Goal: Task Accomplishment & Management: Manage account settings

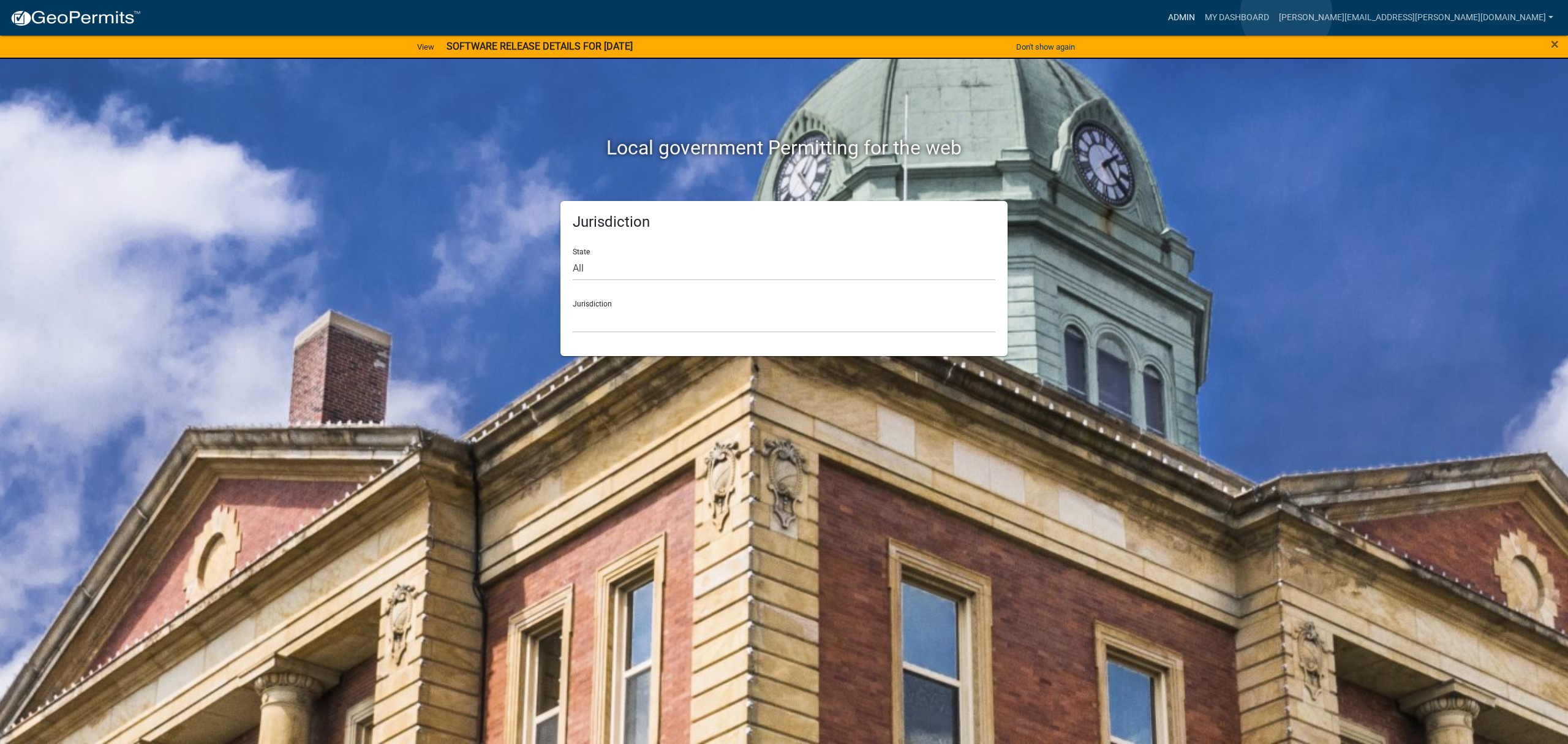
click at [1200, 14] on link "Admin" at bounding box center [1182, 18] width 37 height 23
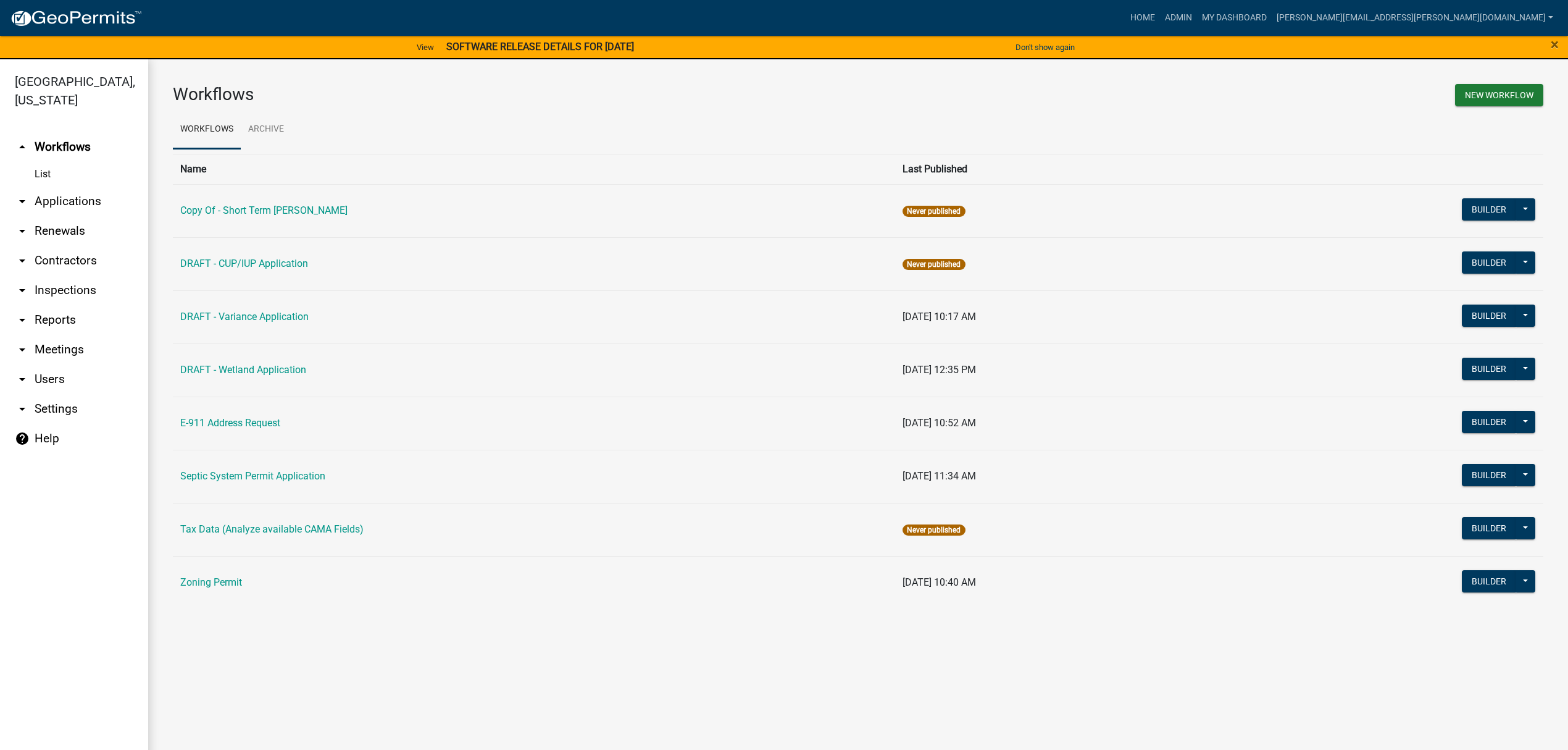
click at [56, 187] on link "arrow_drop_down Applications" at bounding box center [74, 201] width 148 height 30
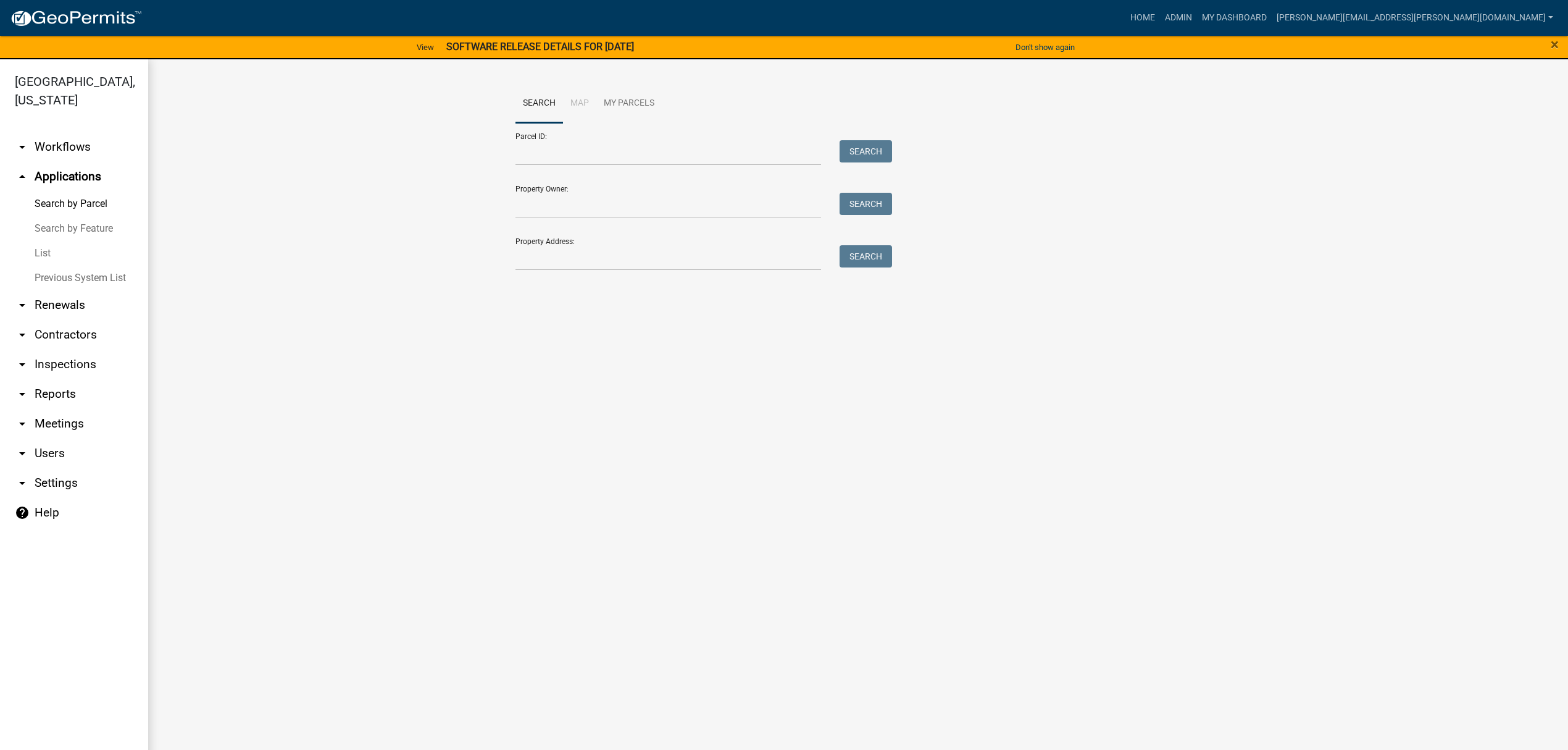
click at [47, 258] on link "List" at bounding box center [74, 253] width 148 height 25
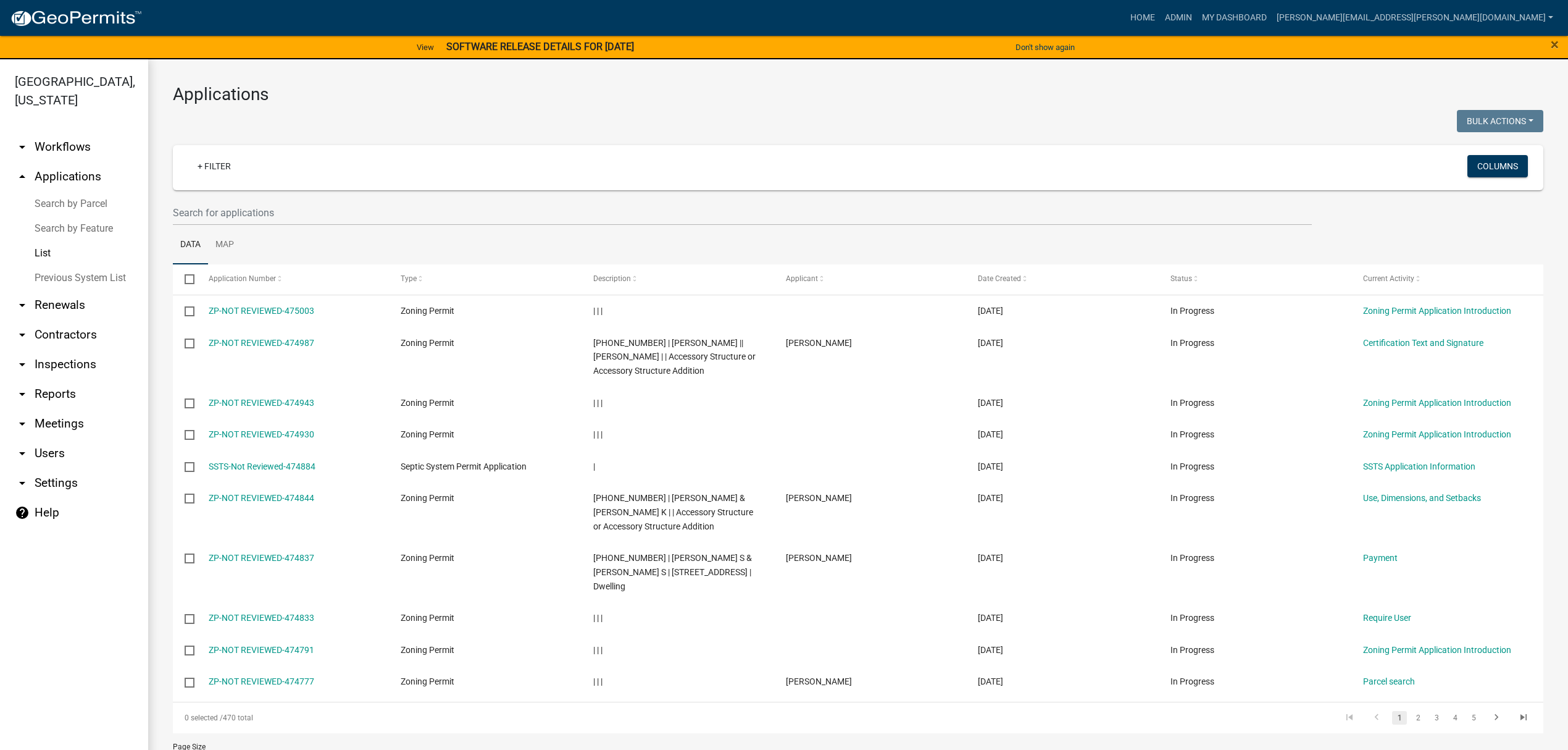
click at [377, 176] on div "+ Filter" at bounding box center [632, 167] width 906 height 25
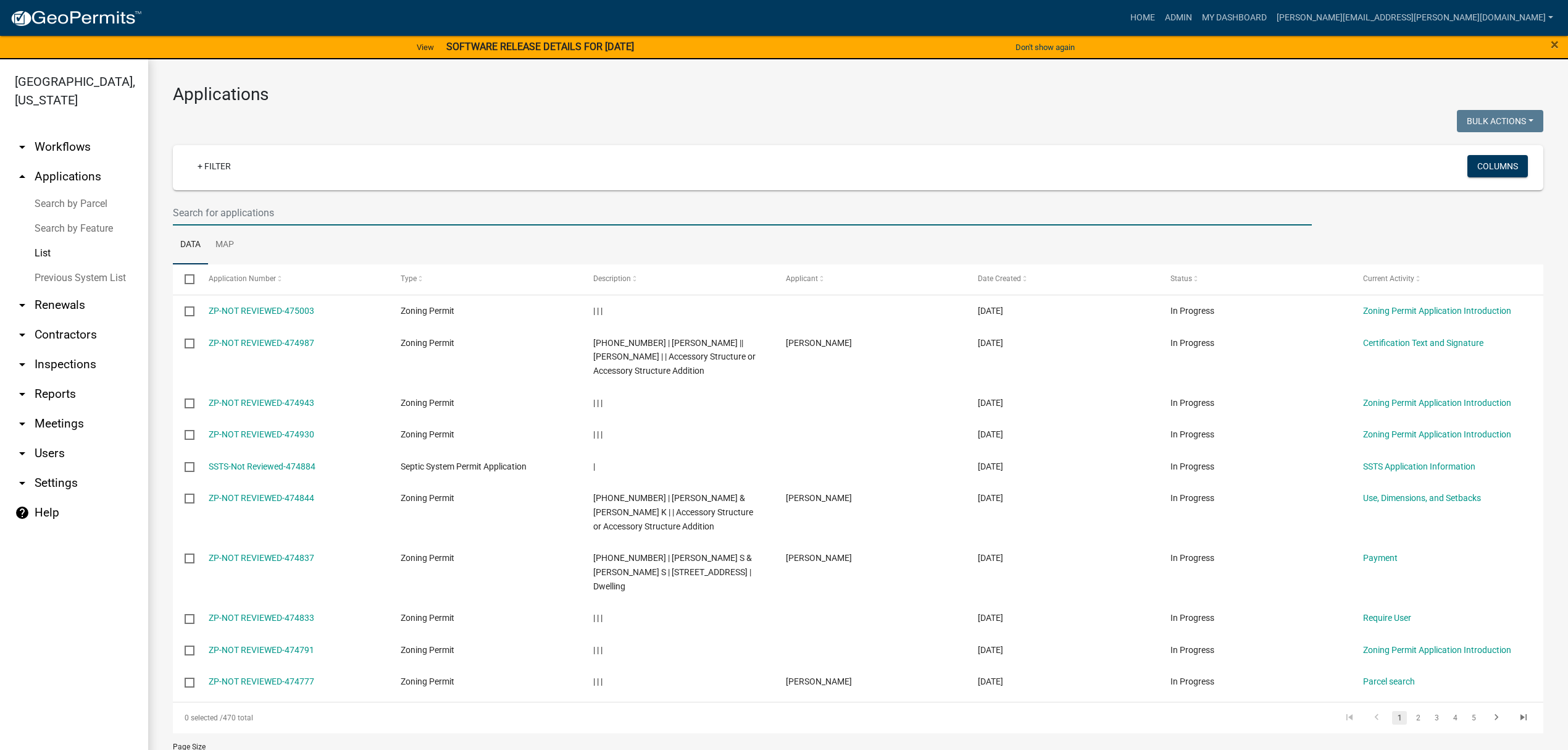
click at [368, 205] on input "text" at bounding box center [743, 212] width 1139 height 25
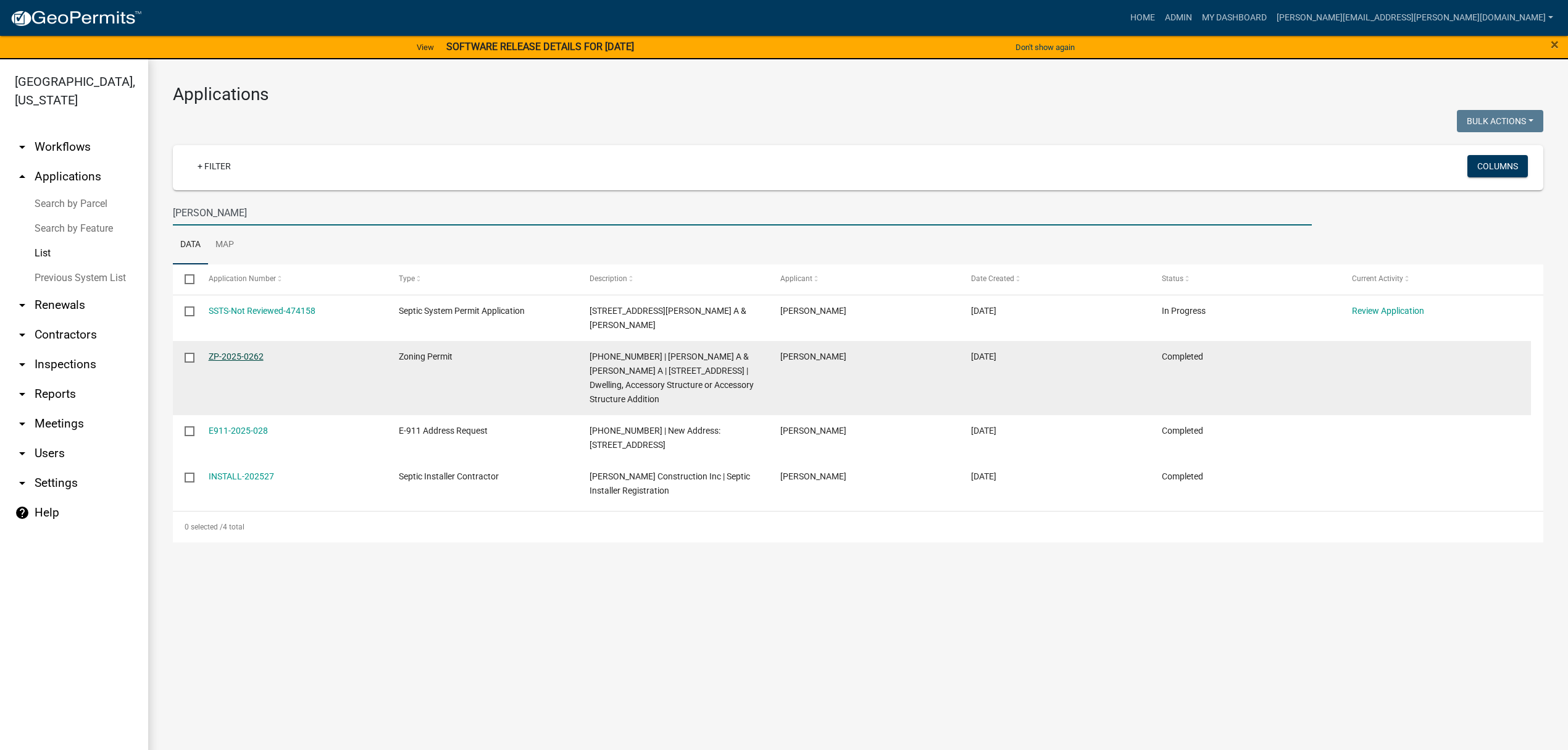
type input "[PERSON_NAME]"
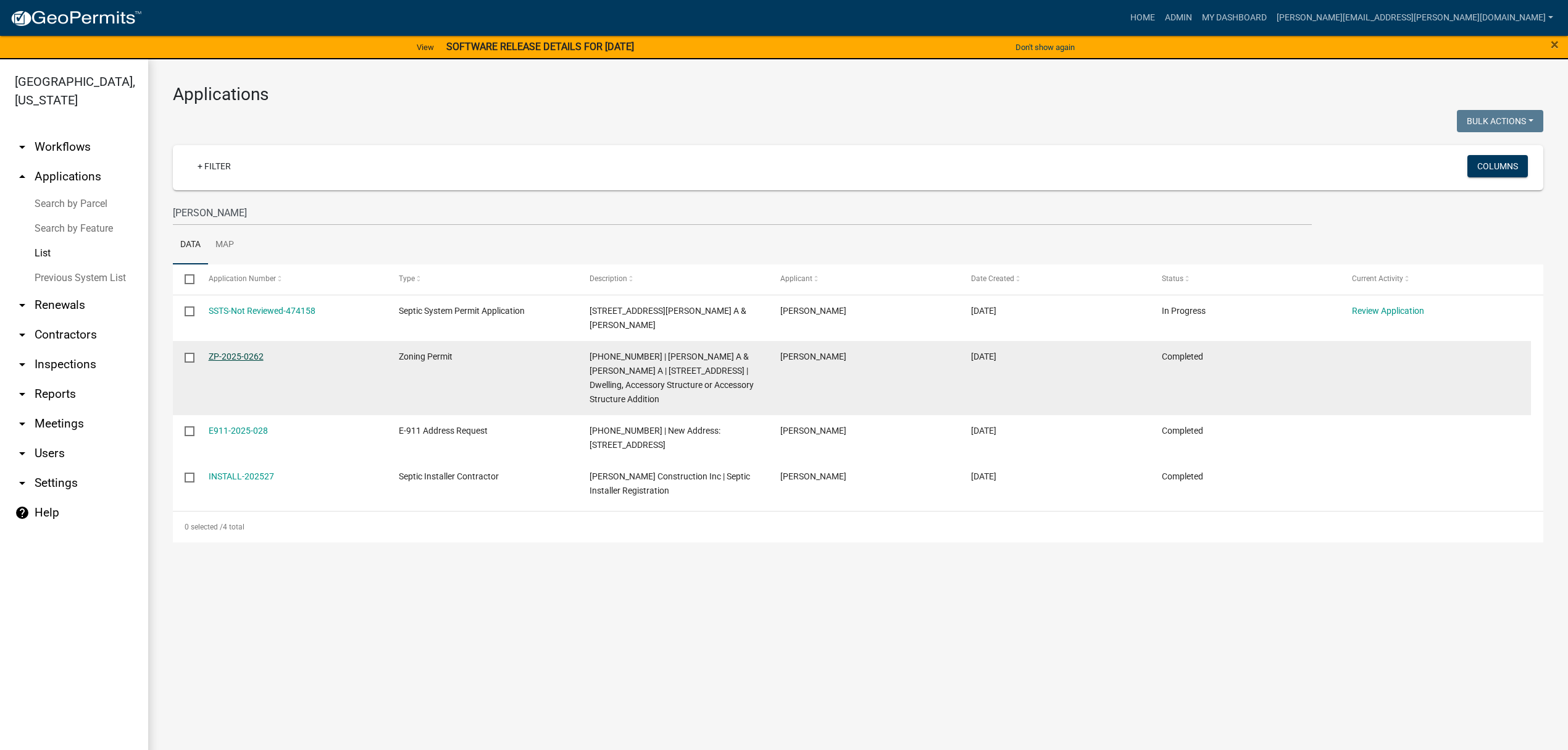
click at [235, 356] on link "ZP-2025-0262" at bounding box center [236, 356] width 55 height 10
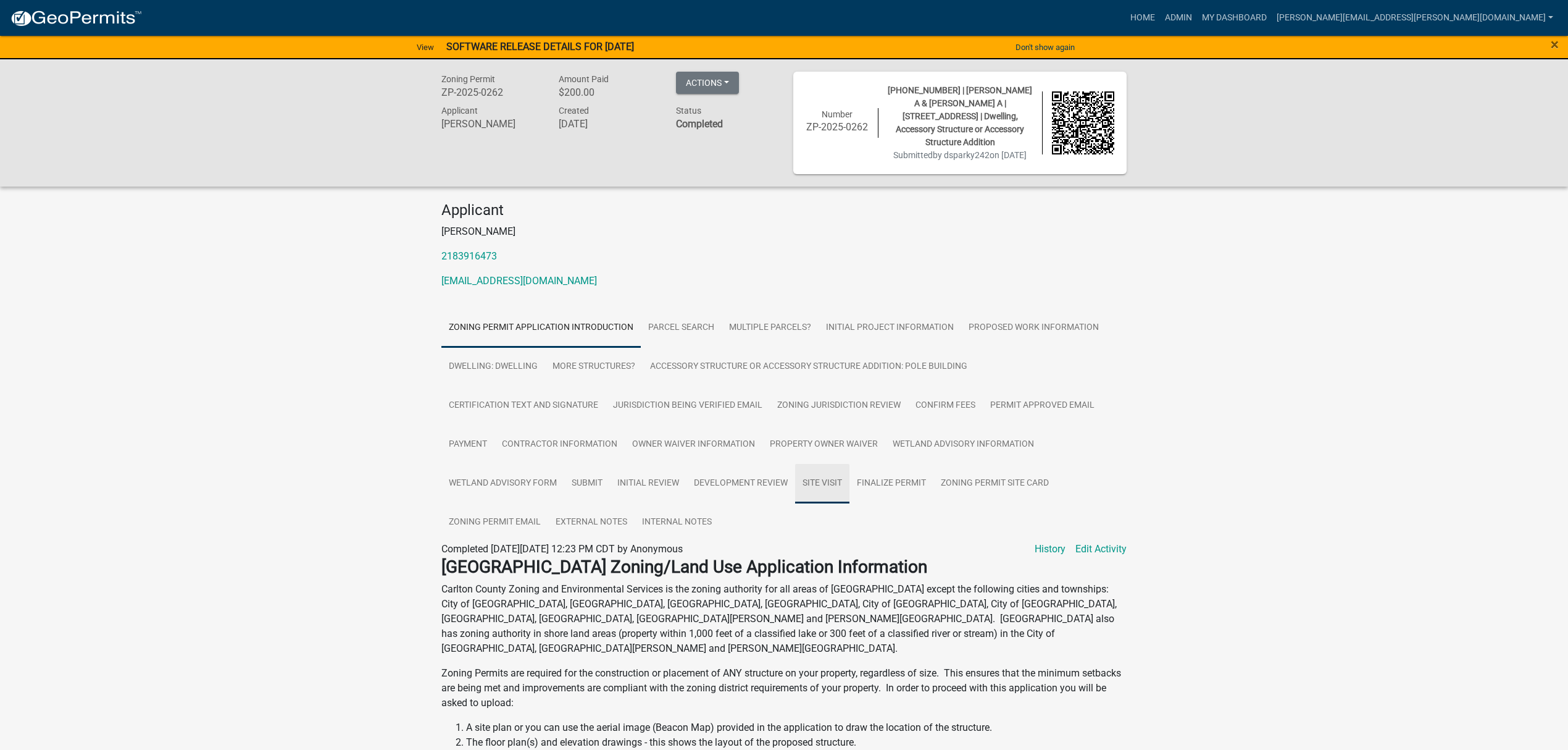
click at [805, 487] on link "Site Visit" at bounding box center [822, 483] width 55 height 39
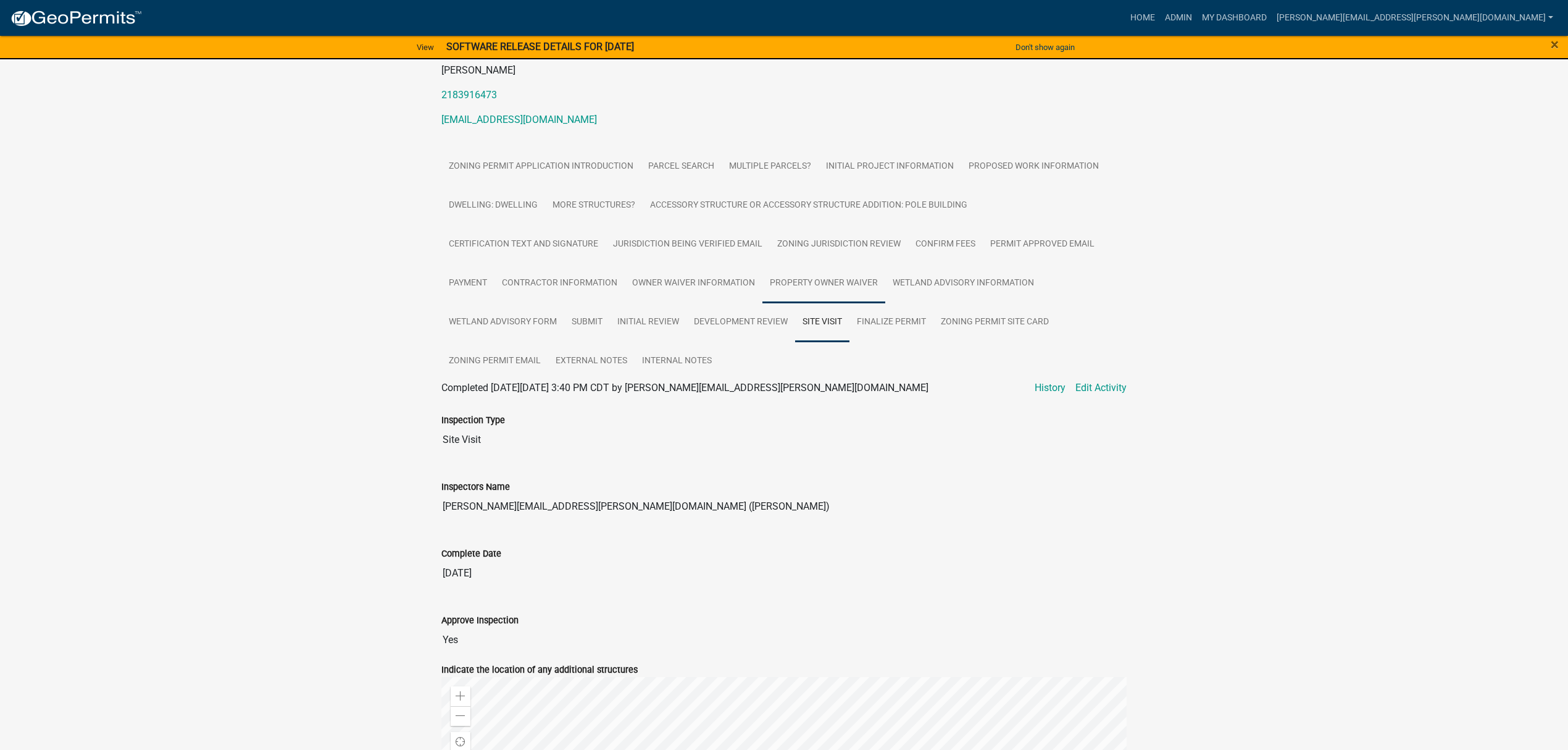
scroll to position [134, 0]
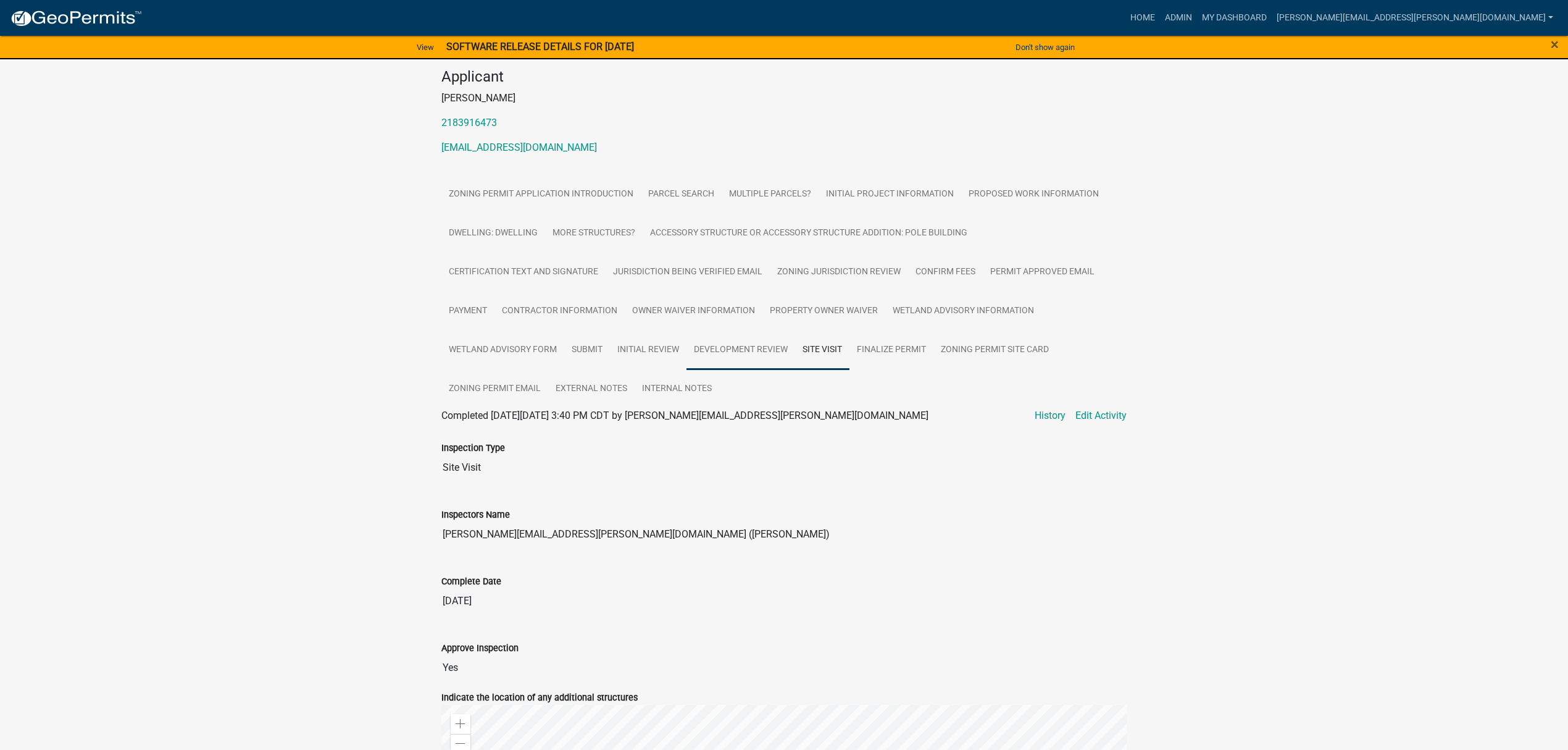
click at [756, 357] on link "Development Review" at bounding box center [740, 350] width 109 height 39
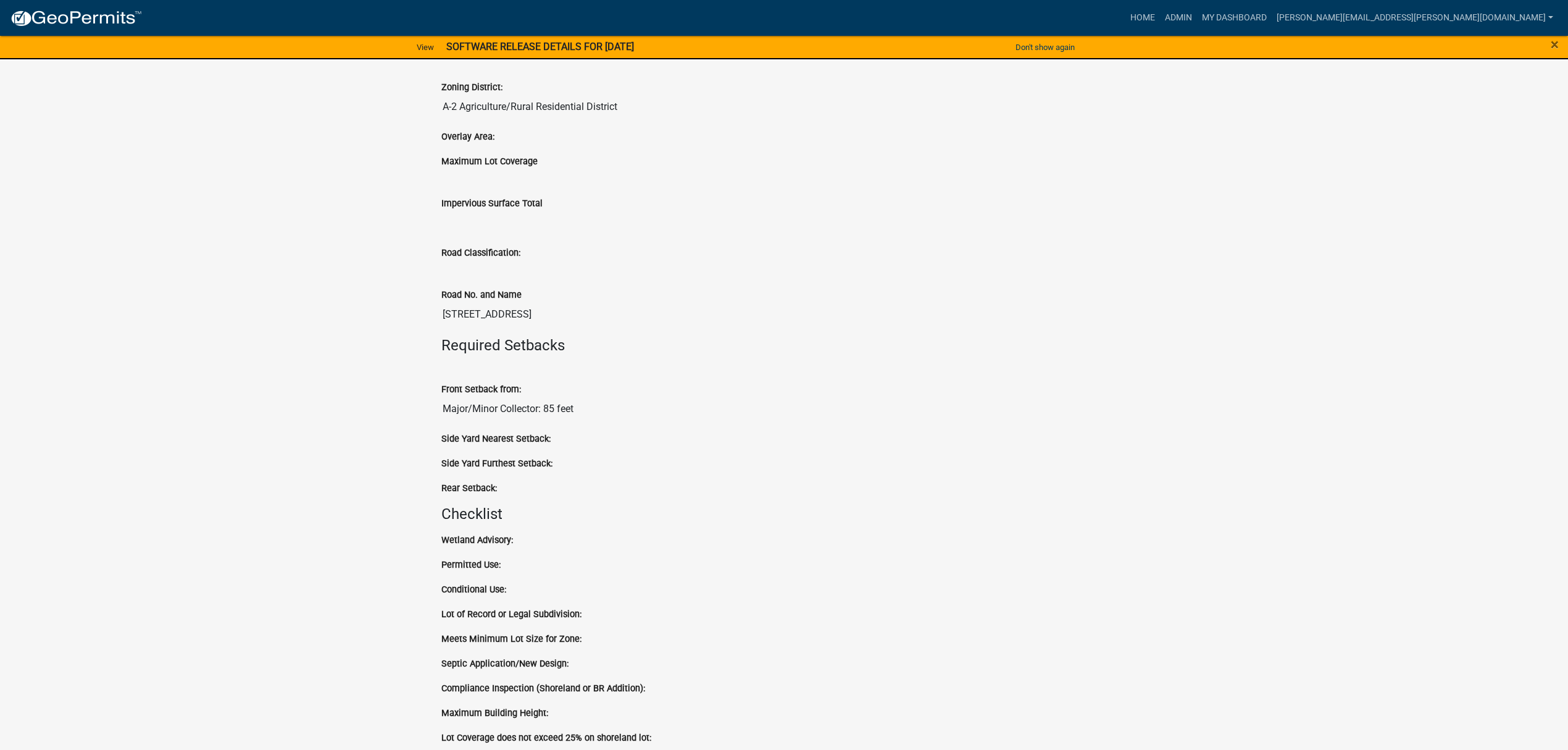
scroll to position [563, 0]
drag, startPoint x: 467, startPoint y: 436, endPoint x: 539, endPoint y: 488, distance: 88.8
click at [539, 488] on wm-data-entity-view-list "Review Date: [DATE] Zoning District: A-2 Agriculture/Rural Residential District…" at bounding box center [784, 633] width 685 height 1278
click at [541, 480] on div "Rear Setback:" at bounding box center [784, 485] width 685 height 14
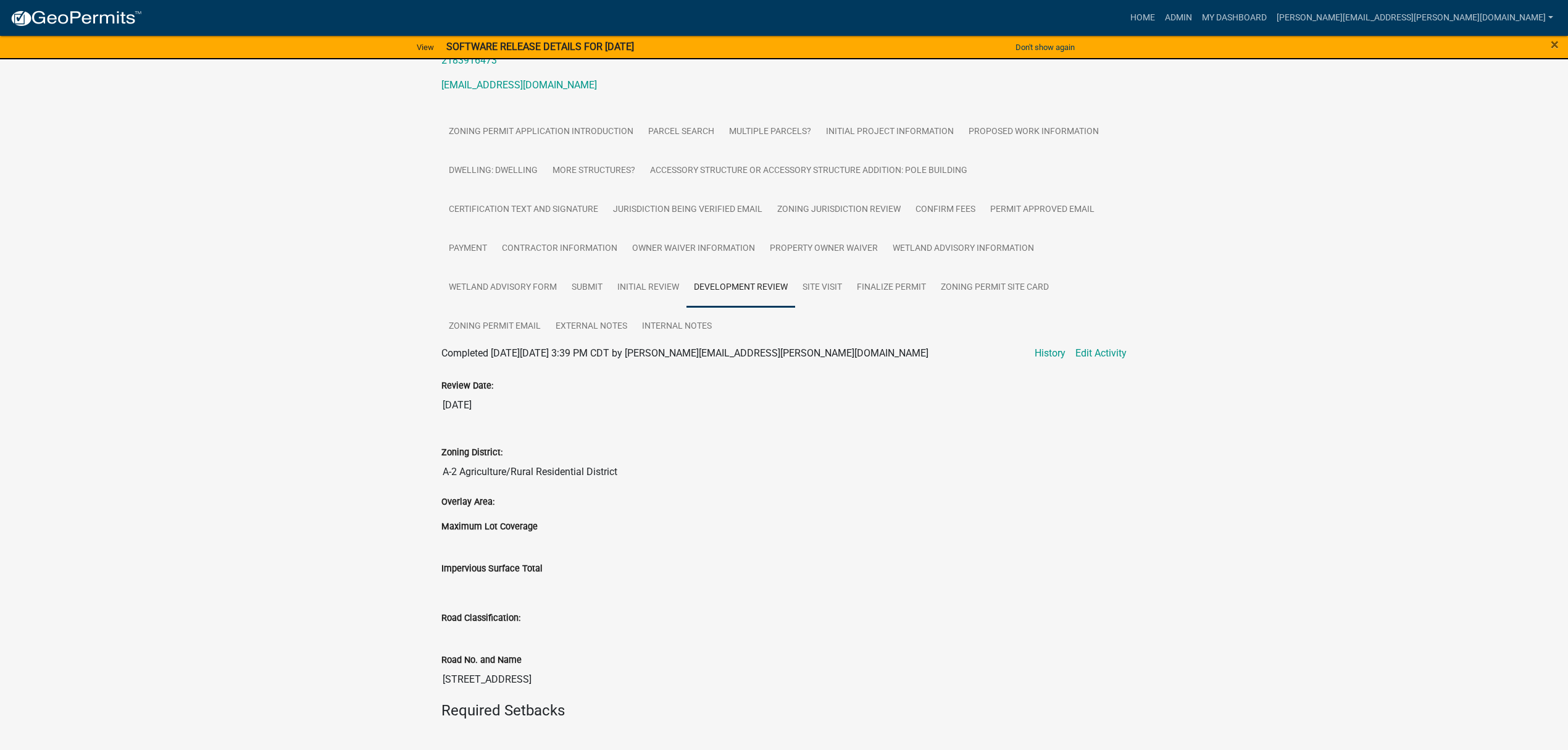
scroll to position [151, 0]
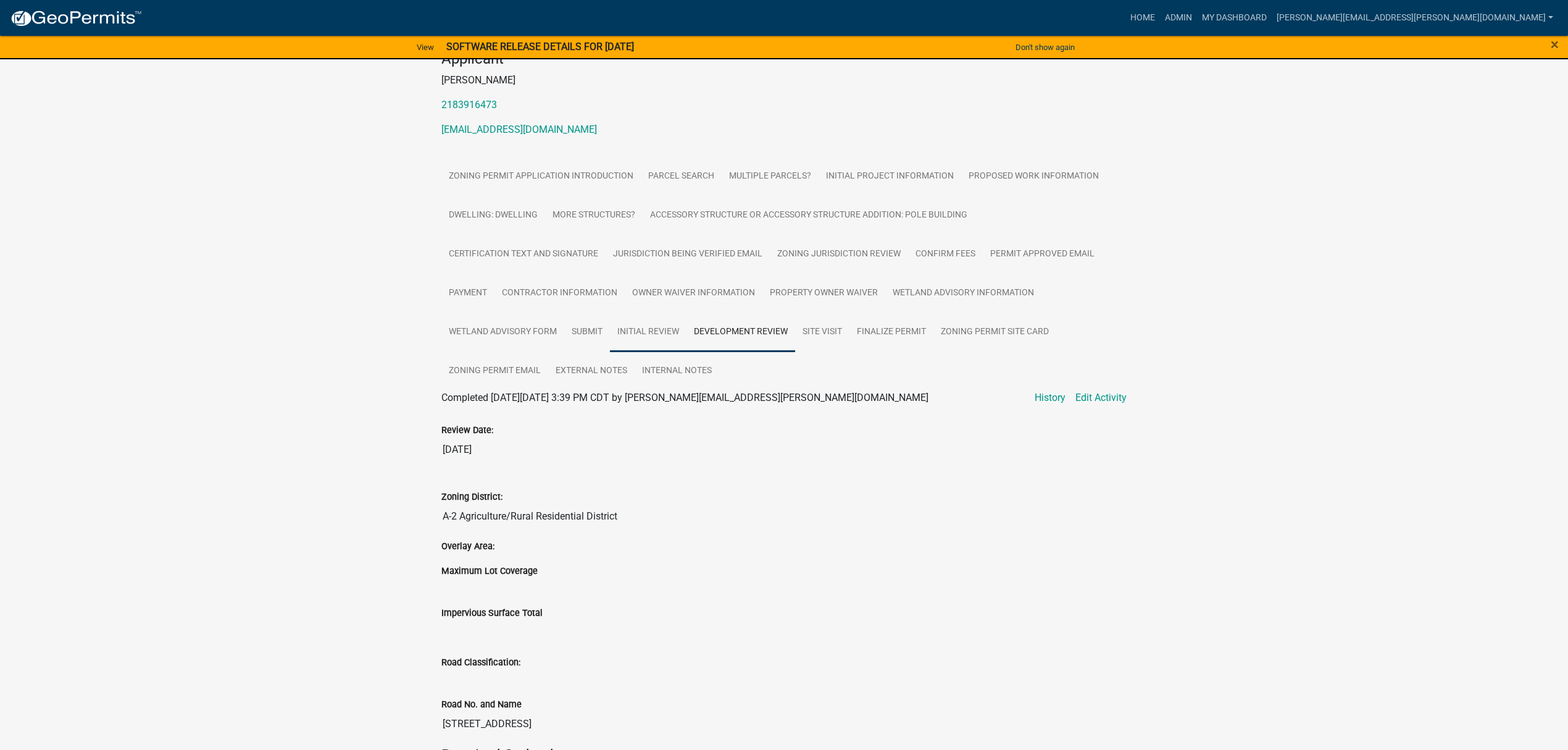
click at [649, 330] on link "Initial Review" at bounding box center [648, 332] width 76 height 39
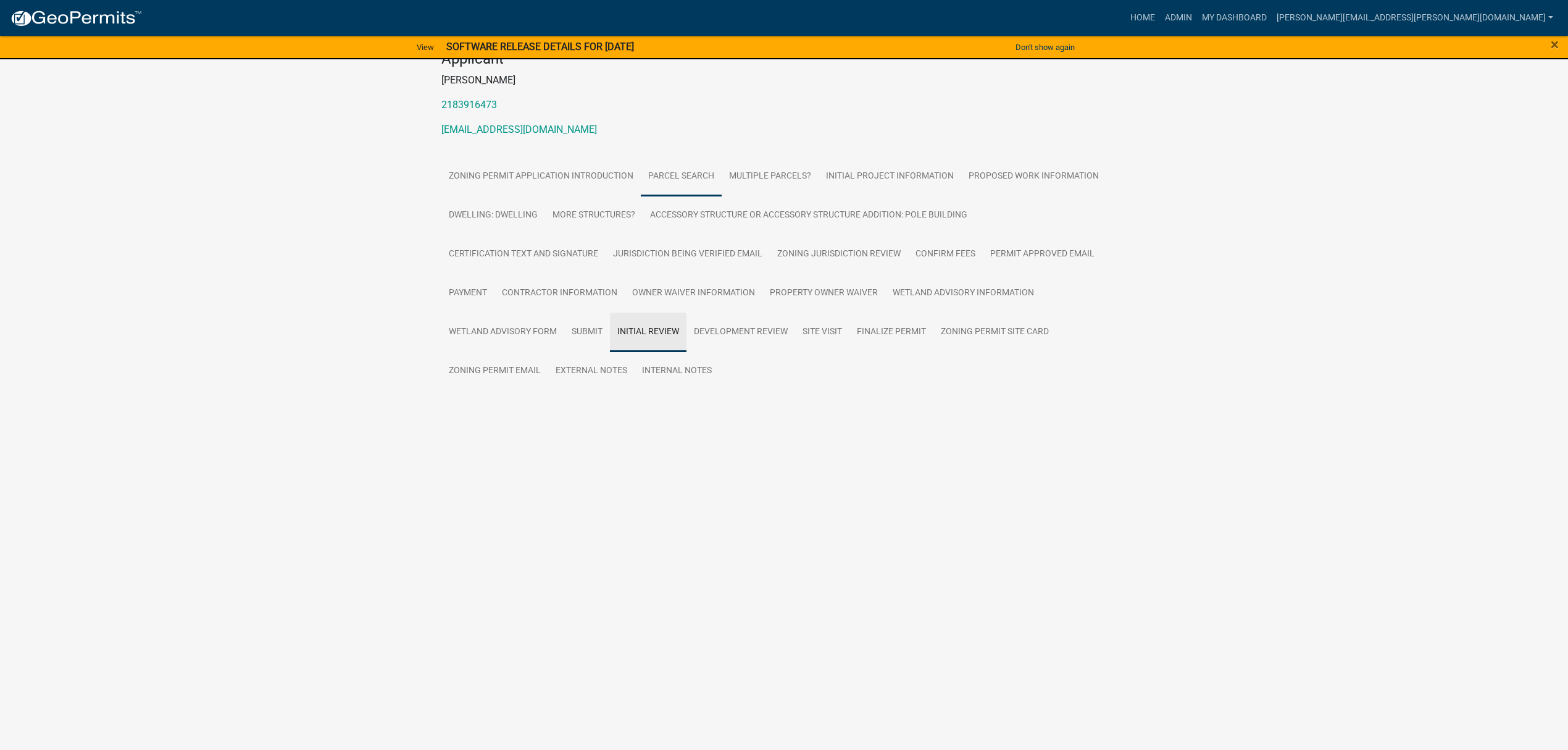
scroll to position [0, 0]
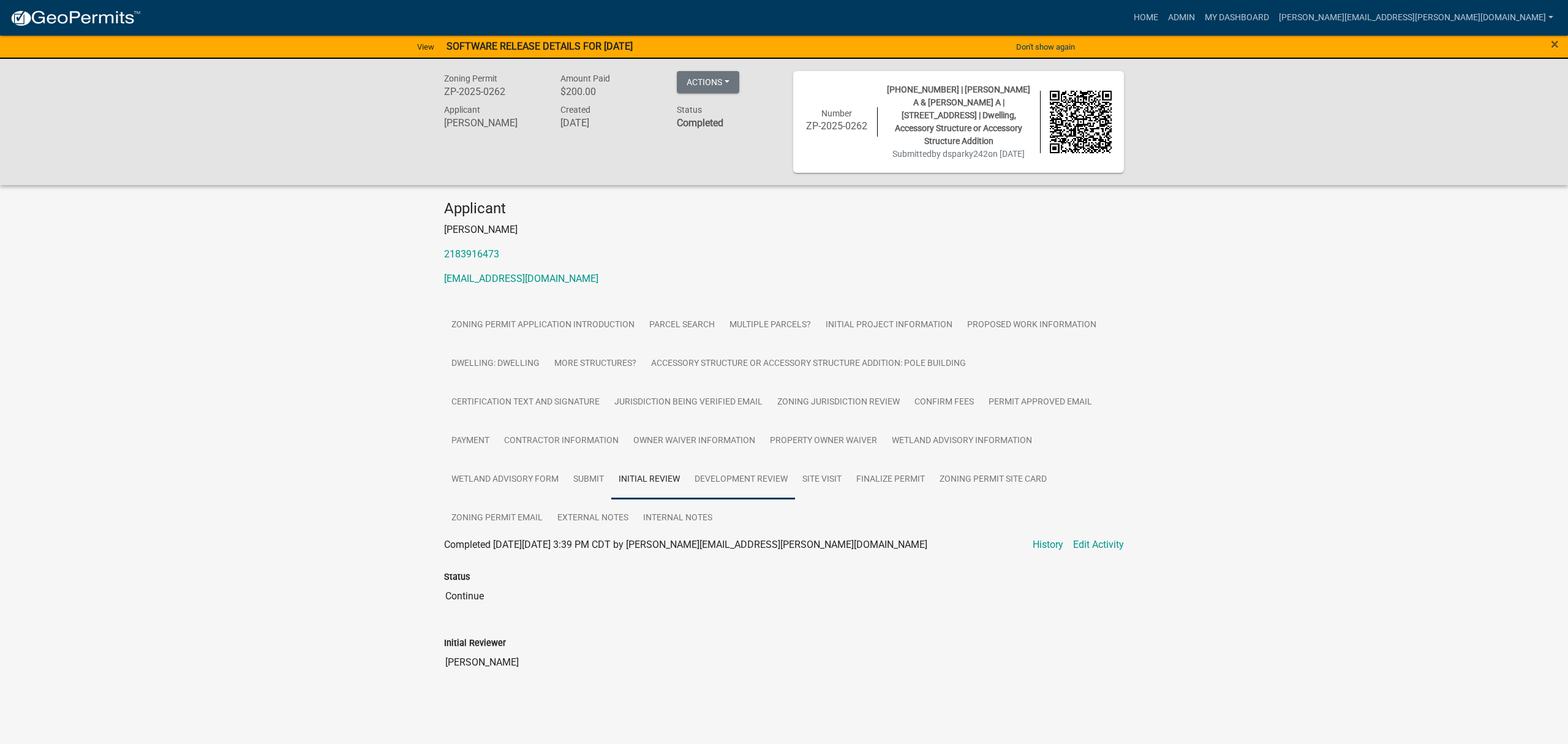
click at [731, 481] on link "Development Review" at bounding box center [741, 479] width 108 height 39
click at [1095, 544] on link "Edit Activity" at bounding box center [1093, 544] width 51 height 14
select select "342f297d-e66e-44c3-9aab-a7a7c58a864e"
select select "2716f28e-44db-4946-984c-621db920b9df"
select select "e225a29b-f8f2-4f1c-b49c-67c75dfad0ea"
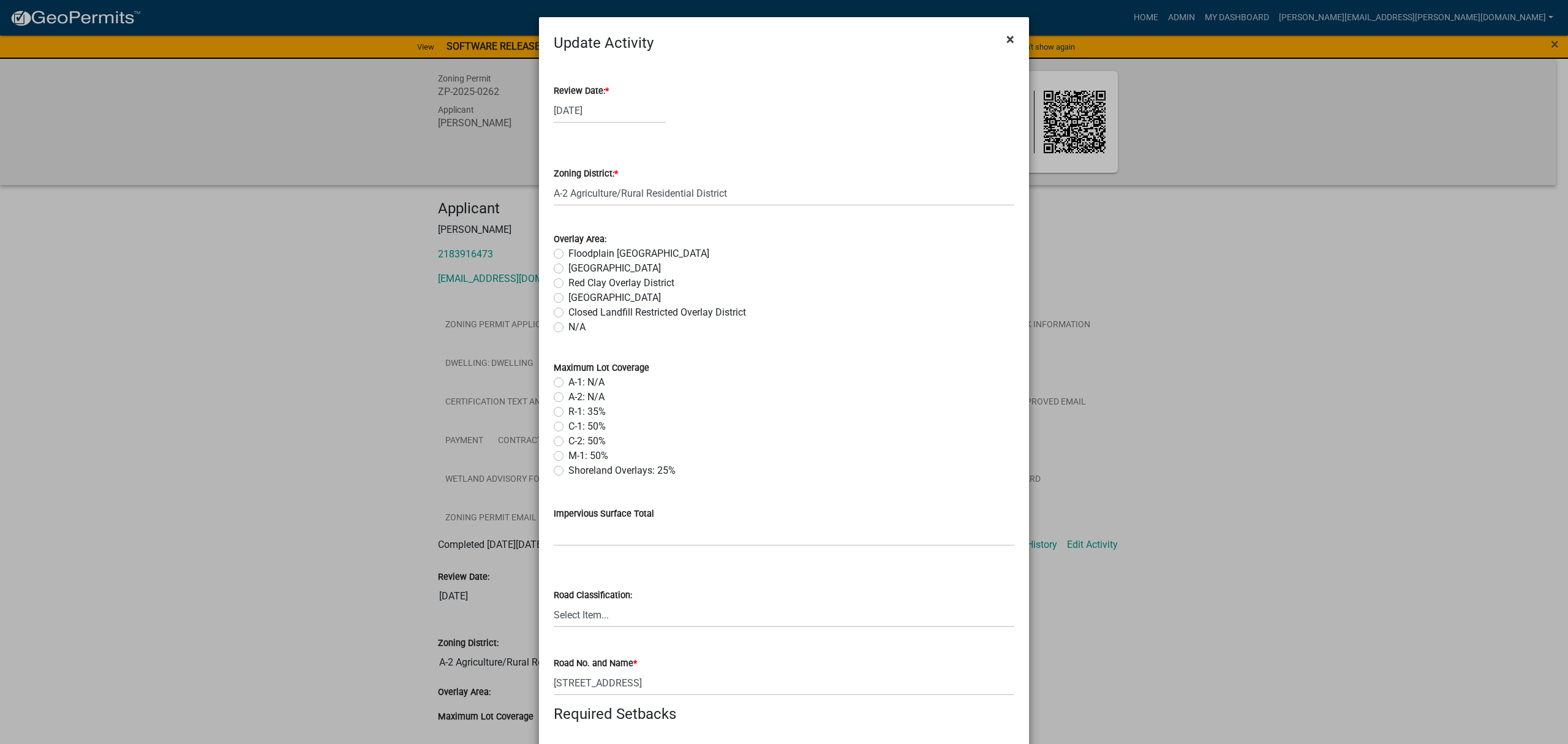
click at [1007, 42] on span "×" at bounding box center [1011, 38] width 8 height 17
